Goal: Information Seeking & Learning: Understand process/instructions

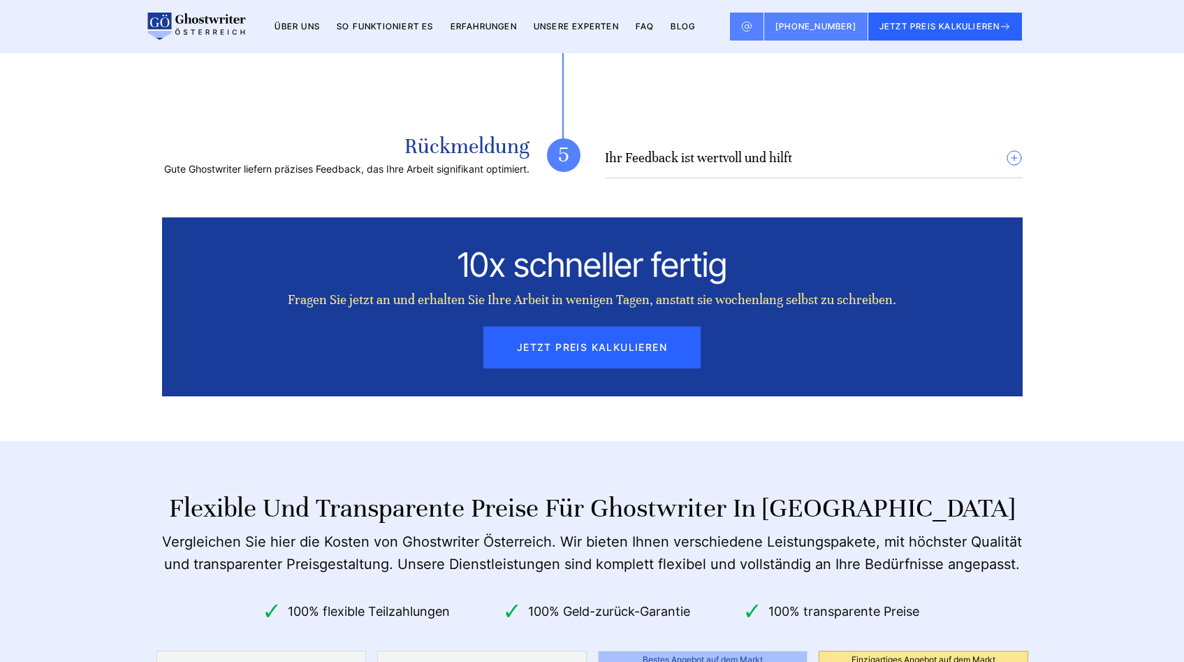
scroll to position [4332, 0]
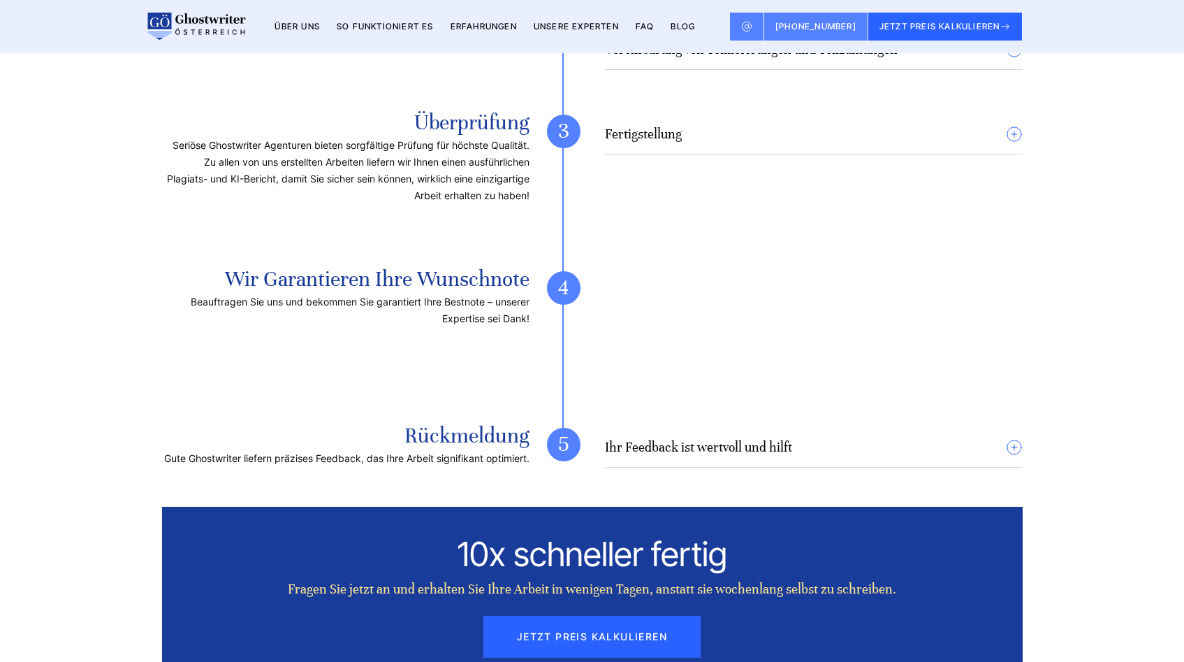
click at [891, 428] on div "Ihr Feedback ist wertvoll und hilft Wir freuen uns über Ihre Rückmeldungen. Pro…" at bounding box center [814, 448] width 418 height 40
click at [823, 439] on details "Ihr Feedback ist wertvoll und hilft Wir freuen uns über Ihre Rückmeldungen. Pro…" at bounding box center [814, 453] width 418 height 29
click at [801, 439] on details "Ihr Feedback ist wertvoll und hilft Wir freuen uns über Ihre Rückmeldungen. Pro…" at bounding box center [814, 453] width 418 height 29
click at [771, 439] on h4 "Ihr Feedback ist wertvoll und hilft" at bounding box center [698, 447] width 187 height 17
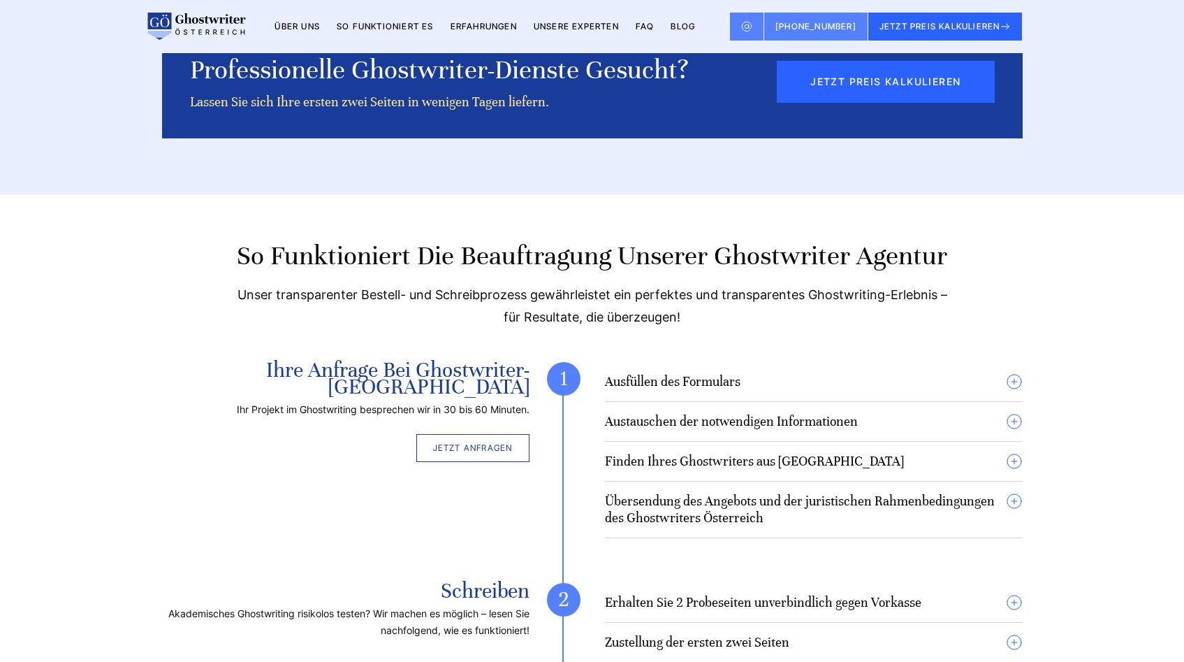
click at [674, 373] on h4 "Ausfüllen des Formulars" at bounding box center [673, 381] width 136 height 17
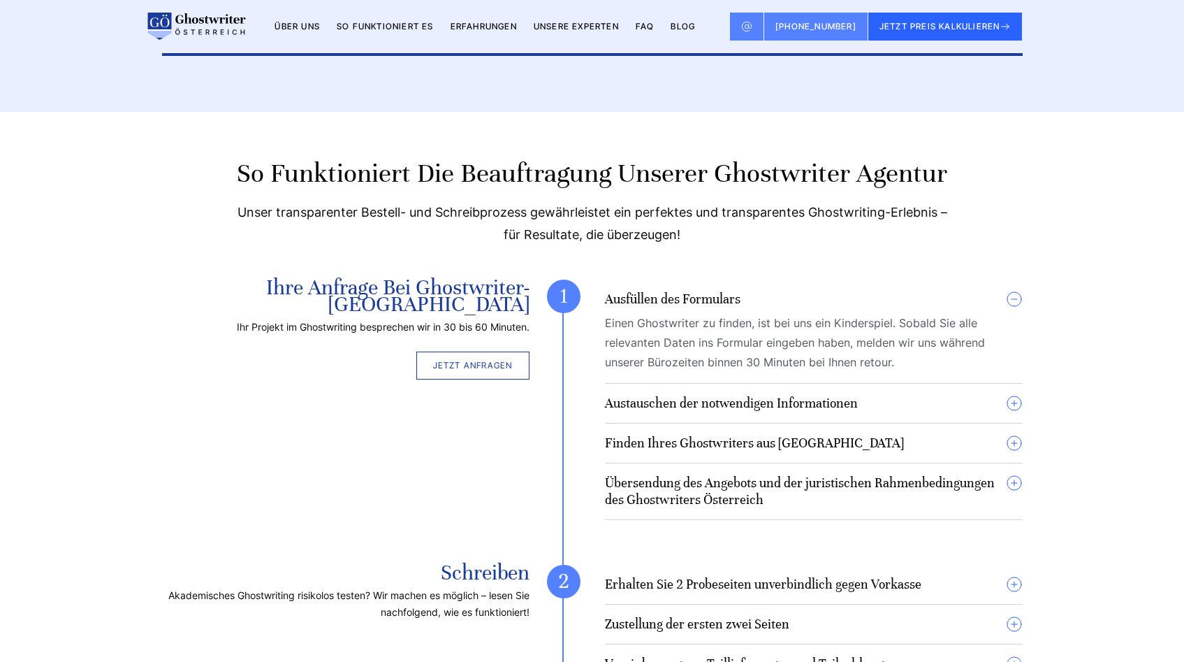
click at [688, 395] on h4 "Austauschen der notwendigen Informationen" at bounding box center [731, 403] width 253 height 17
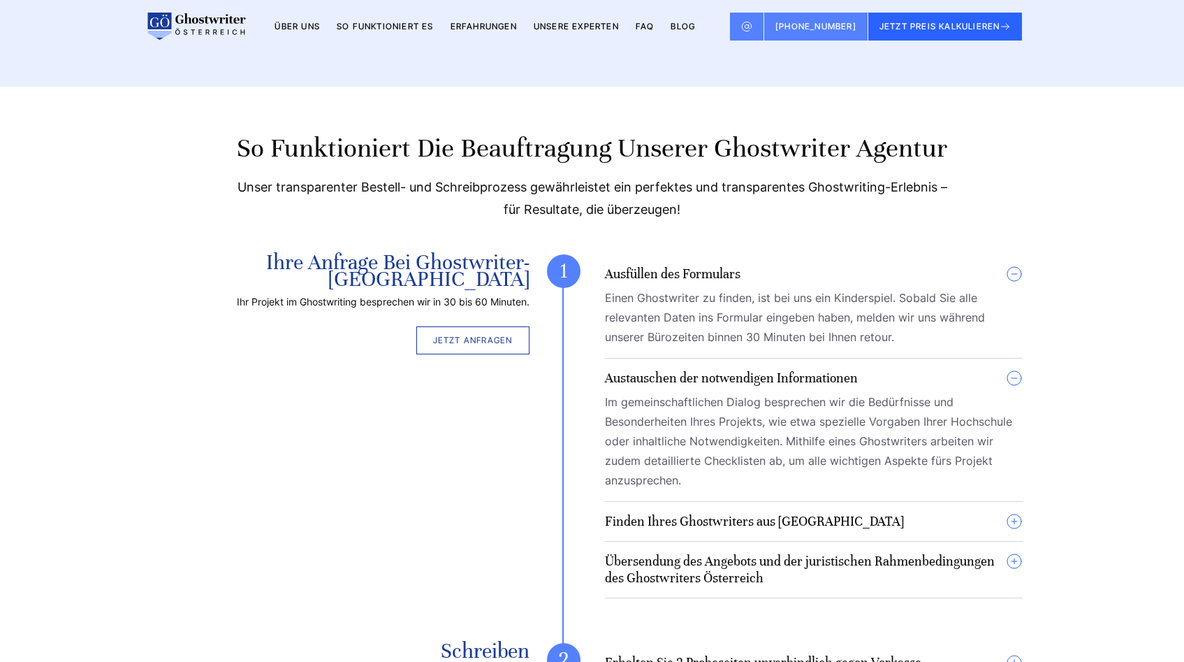
click at [710, 513] on h4 "Finden Ihres Ghostwriters aus [GEOGRAPHIC_DATA]" at bounding box center [754, 521] width 299 height 17
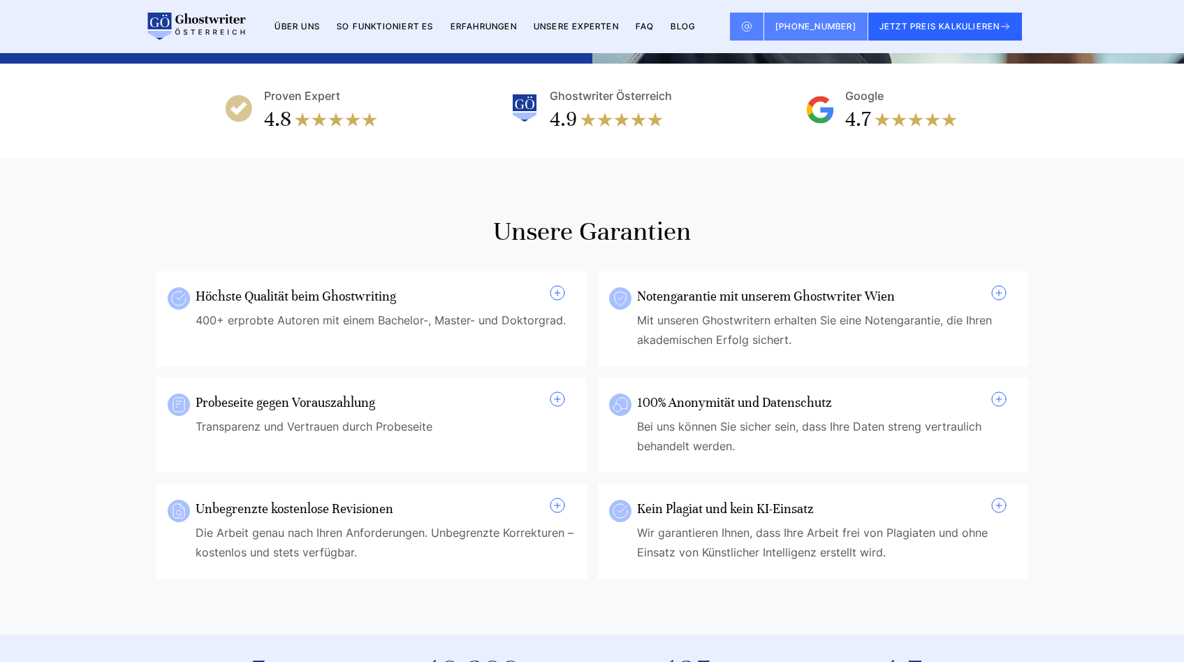
scroll to position [375, 0]
click at [551, 284] on span at bounding box center [557, 292] width 17 height 17
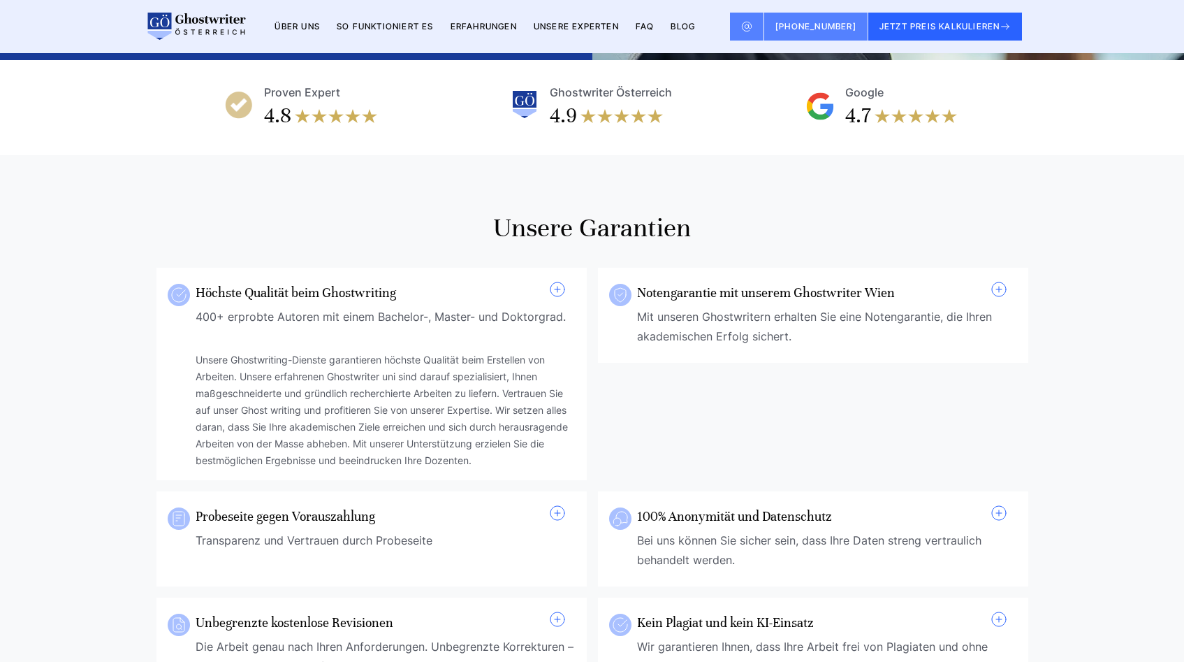
scroll to position [388, 0]
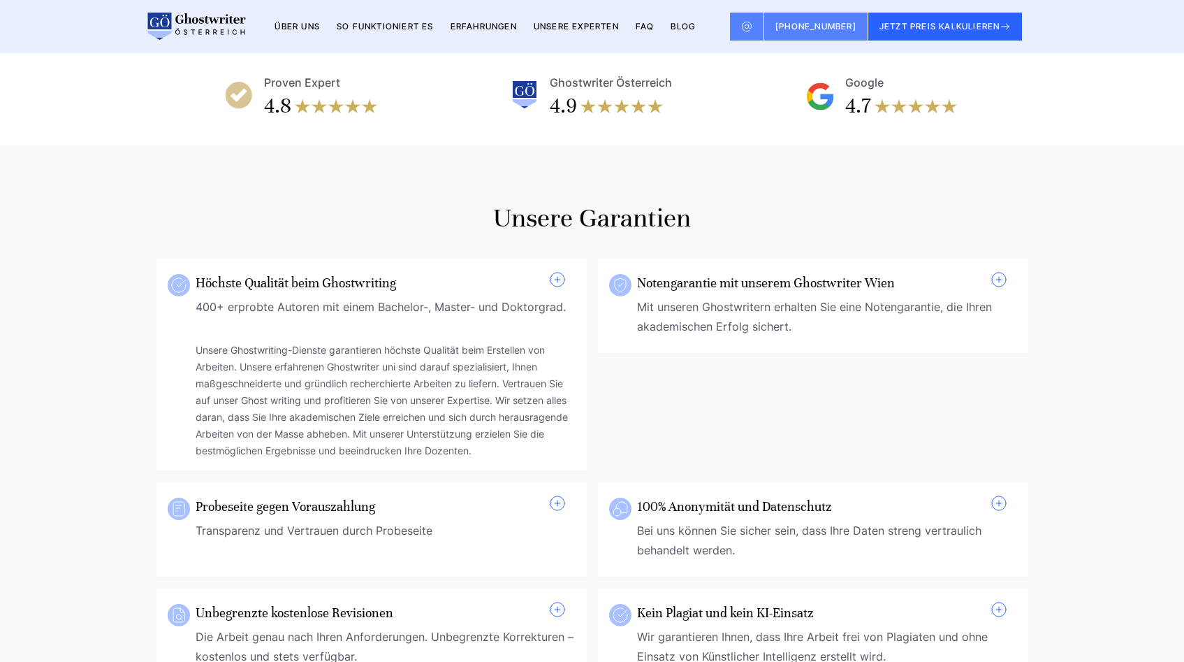
click at [1010, 271] on div "Notengarantie mit unserem Ghostwriter Wien Mit unseren Ghostwritern erhalten Si…" at bounding box center [813, 306] width 408 height 71
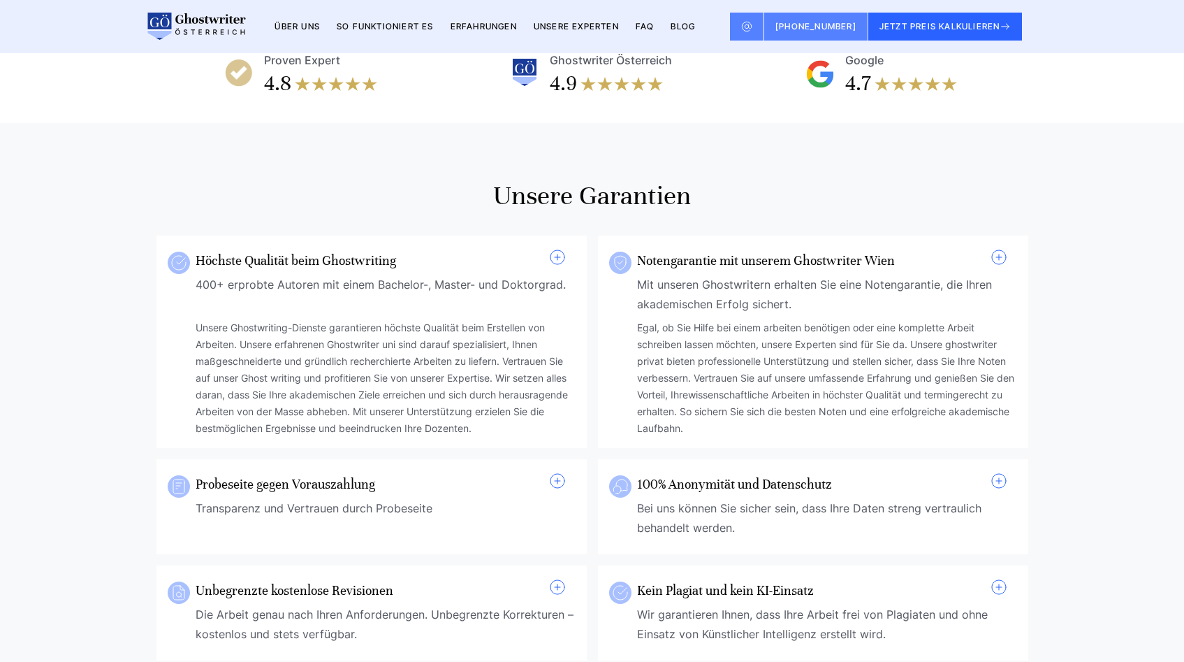
scroll to position [439, 0]
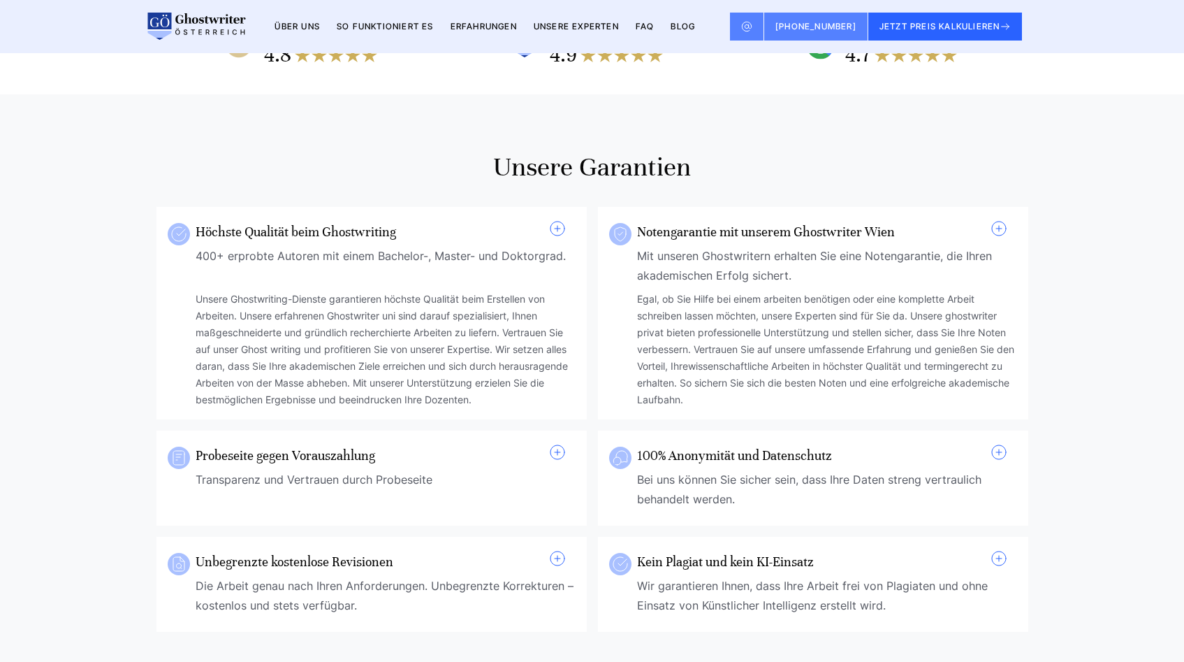
click at [561, 444] on span at bounding box center [557, 452] width 17 height 17
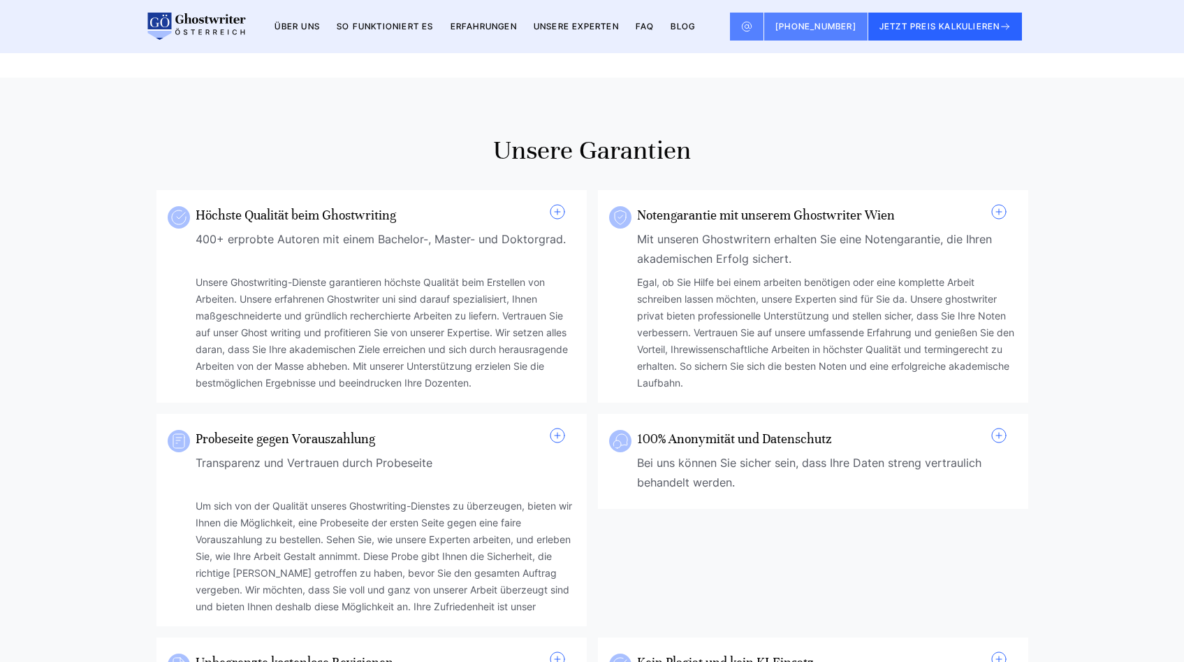
scroll to position [458, 0]
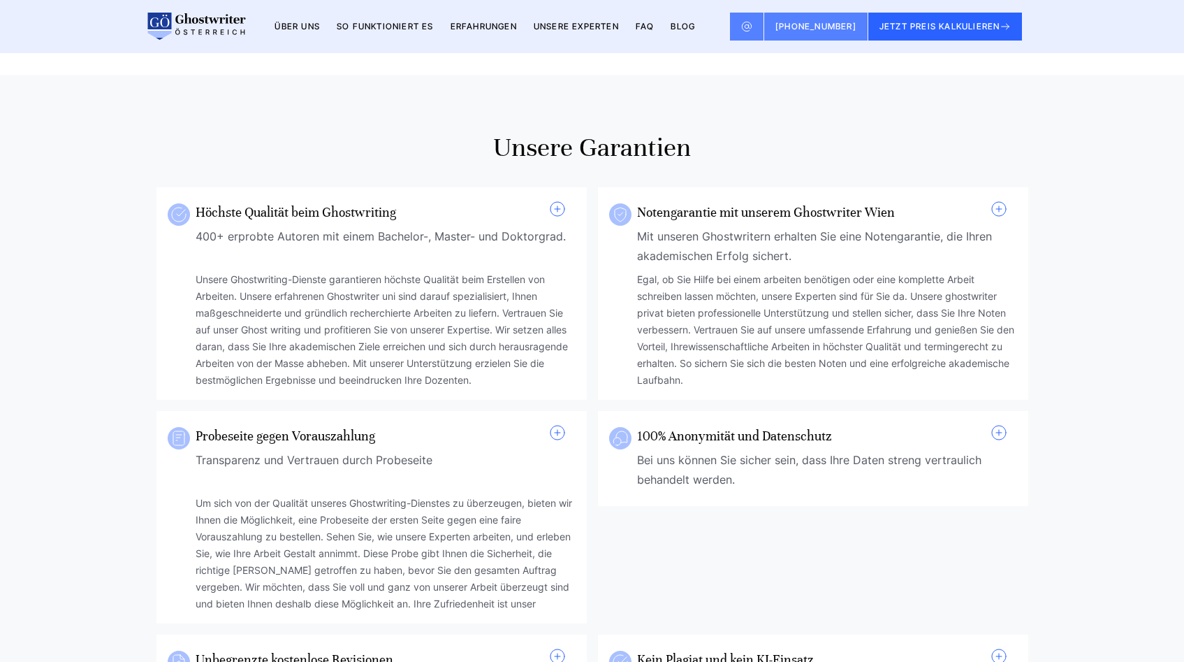
click at [1007, 424] on div "100% Anonymität und Datenschutz Bei uns können Sie sicher sein, dass Ihre Daten…" at bounding box center [813, 459] width 408 height 71
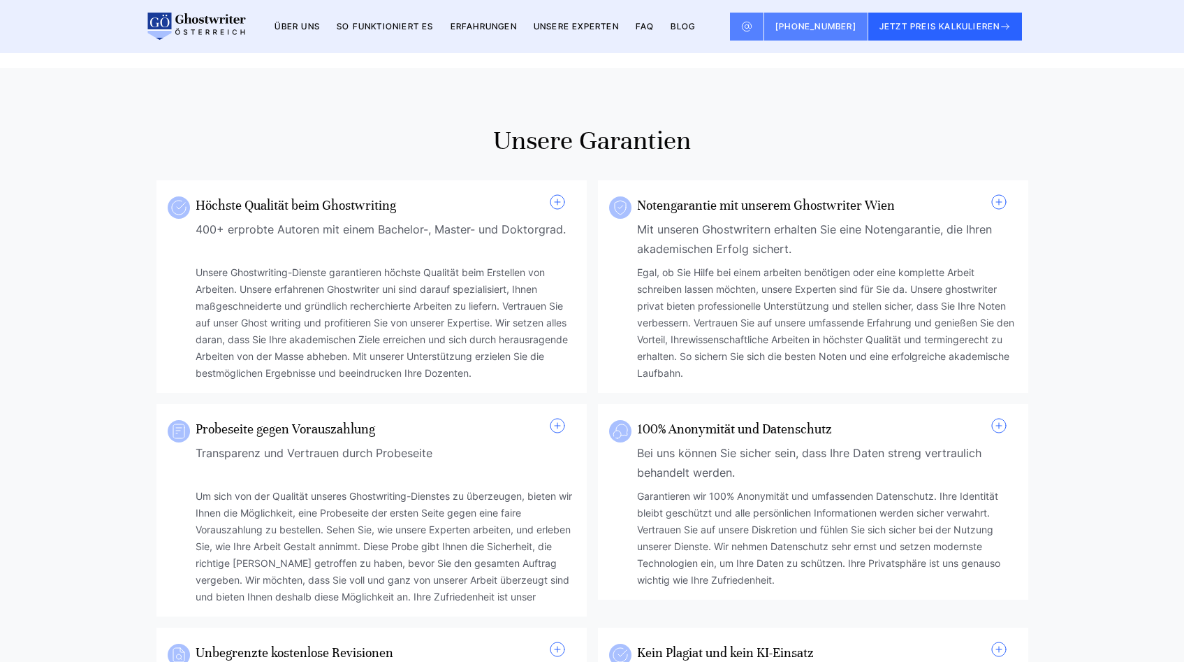
scroll to position [465, 0]
